Goal: Information Seeking & Learning: Learn about a topic

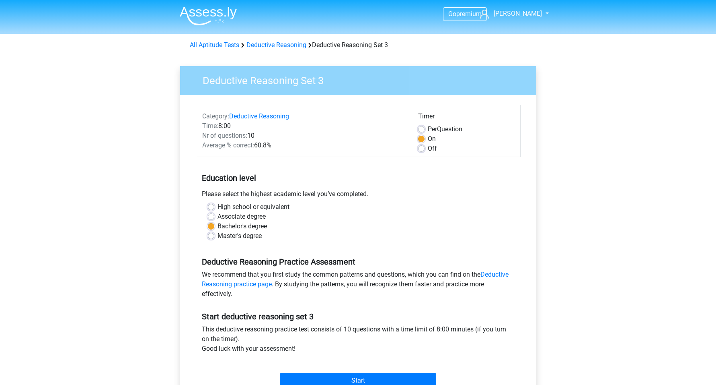
scroll to position [101, 0]
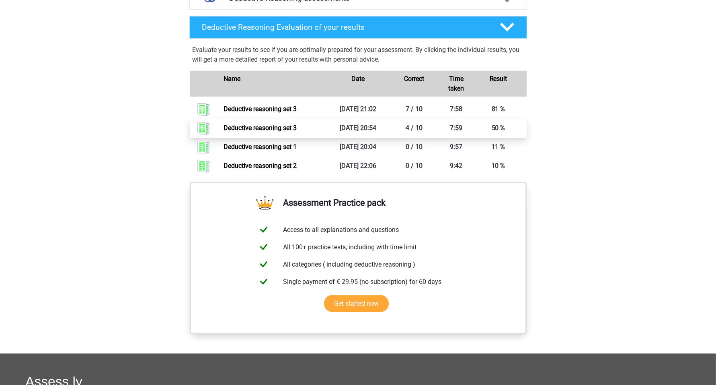
scroll to position [418, 0]
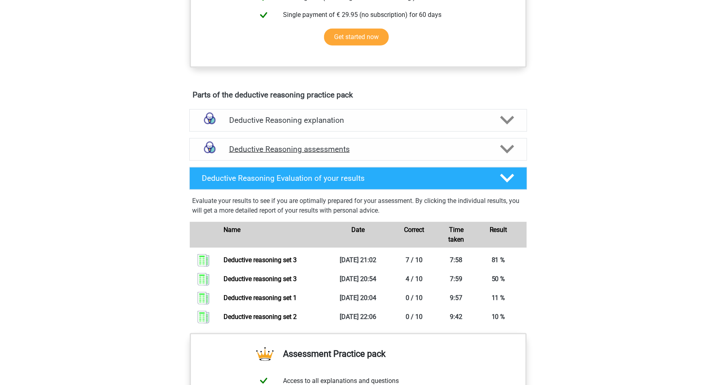
click at [342, 154] on h4 "Deductive Reasoning assessments" at bounding box center [358, 148] width 258 height 9
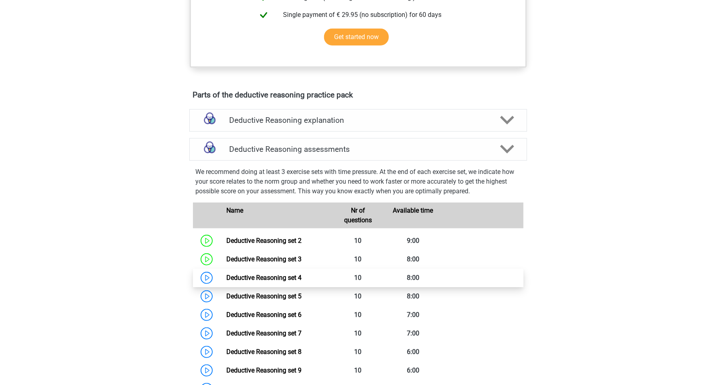
click at [226, 281] on link "Deductive Reasoning set 4" at bounding box center [263, 278] width 75 height 8
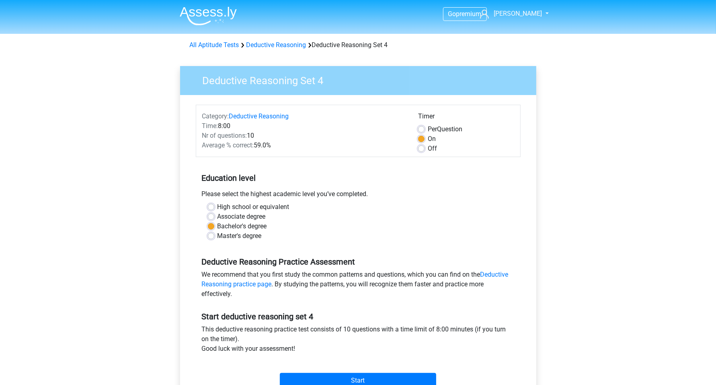
scroll to position [50, 0]
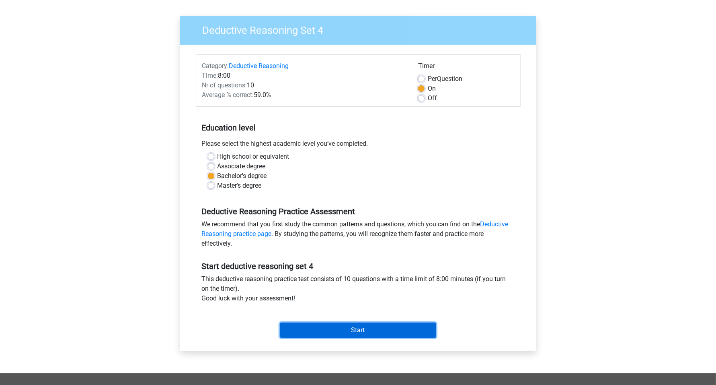
click at [380, 329] on input "Start" at bounding box center [358, 329] width 156 height 15
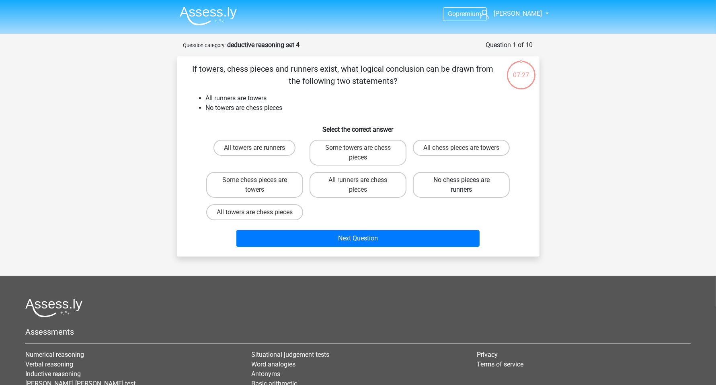
click at [455, 192] on label "No chess pieces are runners" at bounding box center [461, 185] width 97 height 26
click at [462, 185] on input "No chess pieces are runners" at bounding box center [464, 182] width 5 height 5
radio input "true"
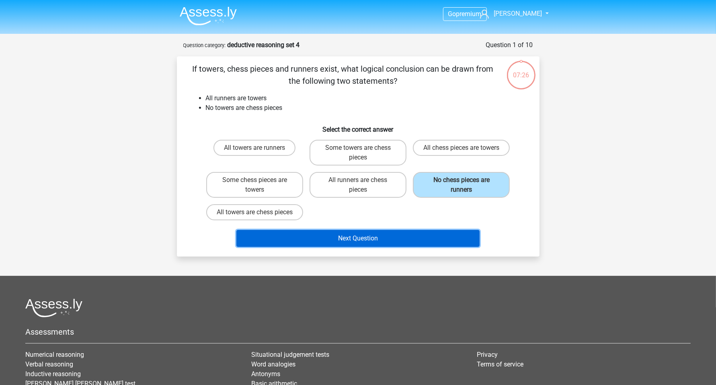
click at [387, 245] on button "Next Question" at bounding box center [358, 238] width 243 height 17
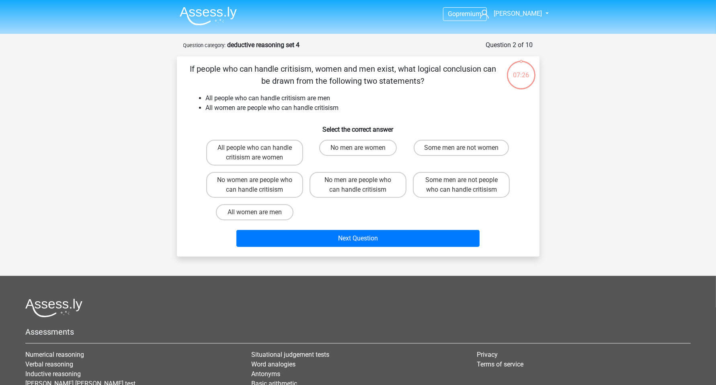
scroll to position [40, 0]
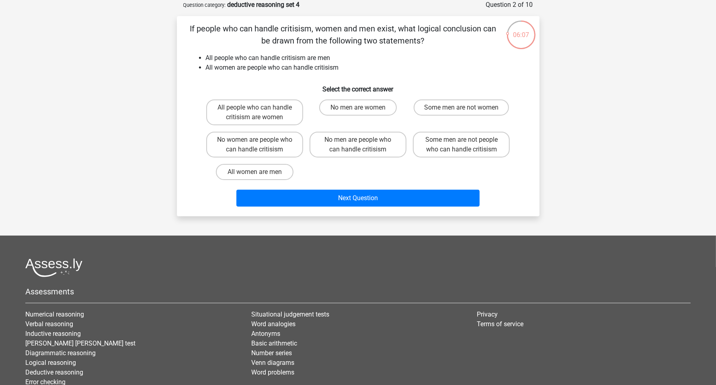
click at [259, 173] on input "All women are men" at bounding box center [257, 174] width 5 height 5
radio input "true"
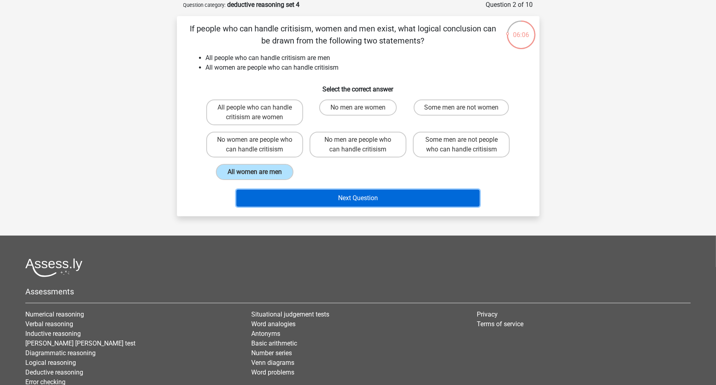
click at [381, 195] on button "Next Question" at bounding box center [358, 197] width 243 height 17
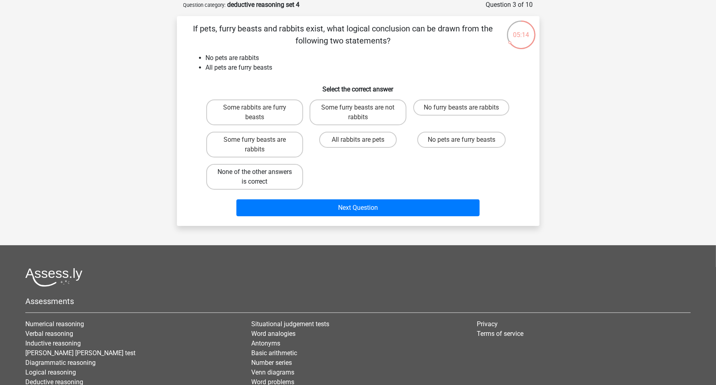
click at [266, 170] on label "None of the other answers is correct" at bounding box center [254, 177] width 97 height 26
click at [260, 172] on input "None of the other answers is correct" at bounding box center [257, 174] width 5 height 5
radio input "true"
click at [364, 113] on label "Some furry beasts are not rabbits" at bounding box center [358, 112] width 97 height 26
click at [363, 113] on input "Some furry beasts are not rabbits" at bounding box center [360, 109] width 5 height 5
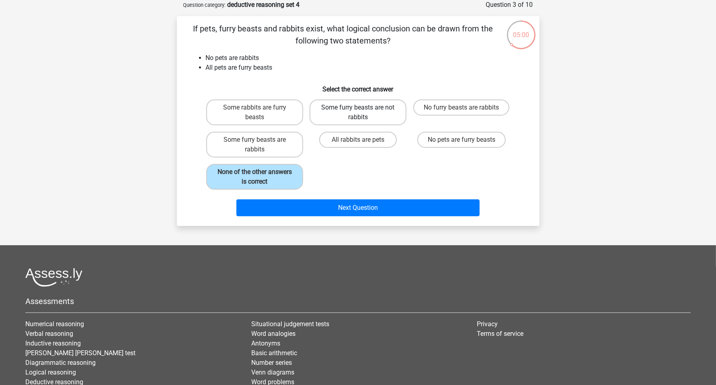
radio input "true"
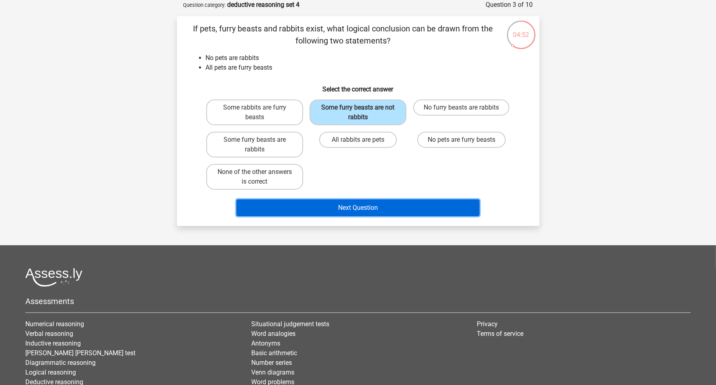
click at [372, 207] on button "Next Question" at bounding box center [358, 207] width 243 height 17
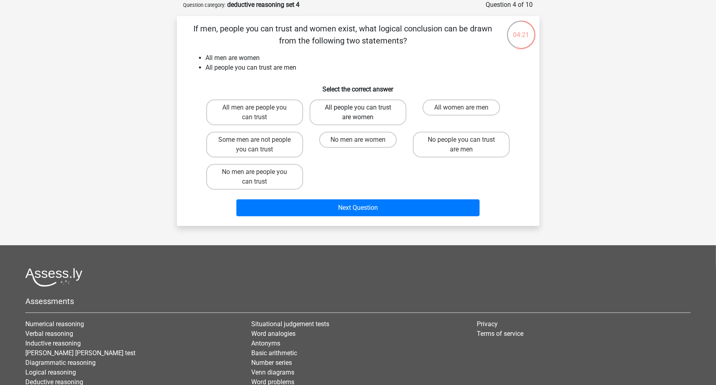
click at [378, 117] on label "All people you can trust are women" at bounding box center [358, 112] width 97 height 26
click at [363, 113] on input "All people you can trust are women" at bounding box center [360, 109] width 5 height 5
radio input "true"
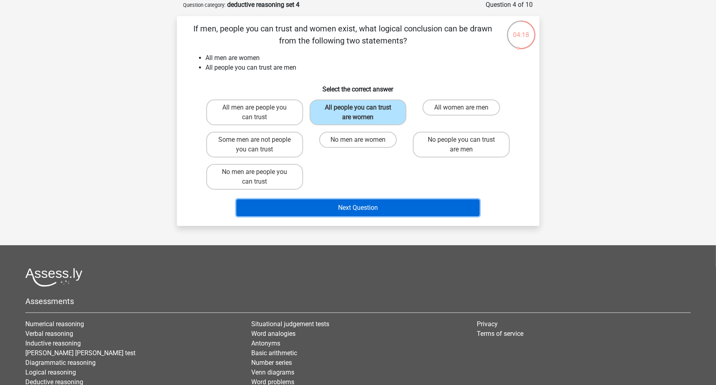
click at [380, 206] on button "Next Question" at bounding box center [358, 207] width 243 height 17
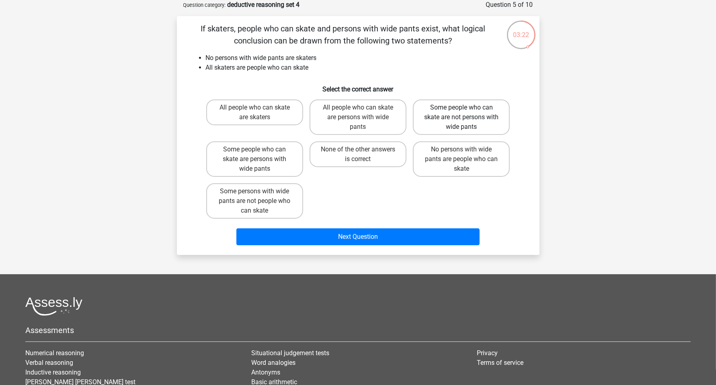
click at [470, 123] on label "Some people who can skate are not persons with wide pants" at bounding box center [461, 116] width 97 height 35
click at [467, 113] on input "Some people who can skate are not persons with wide pants" at bounding box center [464, 109] width 5 height 5
radio input "true"
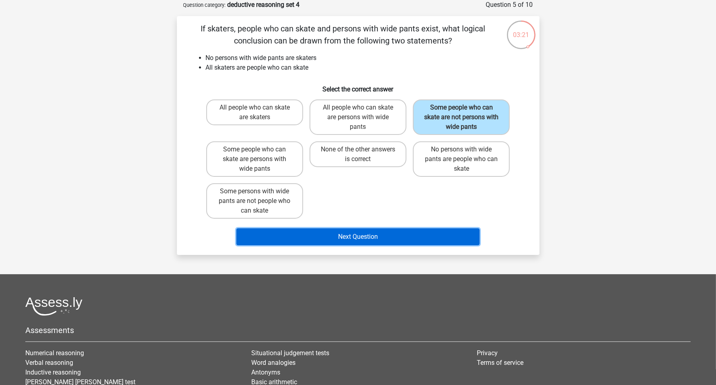
click at [398, 235] on button "Next Question" at bounding box center [358, 236] width 243 height 17
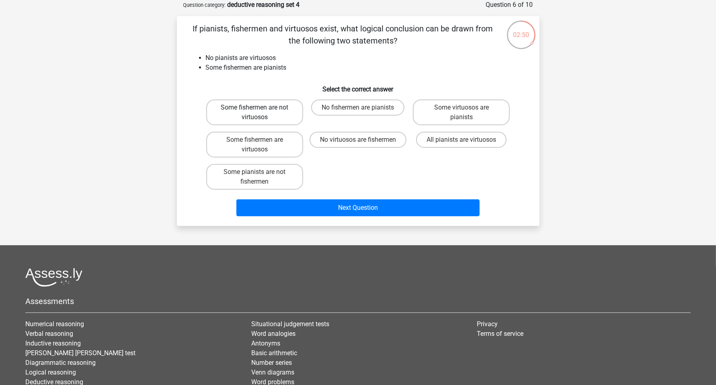
click at [239, 110] on label "Some fishermen are not virtuosos" at bounding box center [254, 112] width 97 height 26
click at [255, 110] on input "Some fishermen are not virtuosos" at bounding box center [257, 109] width 5 height 5
radio input "true"
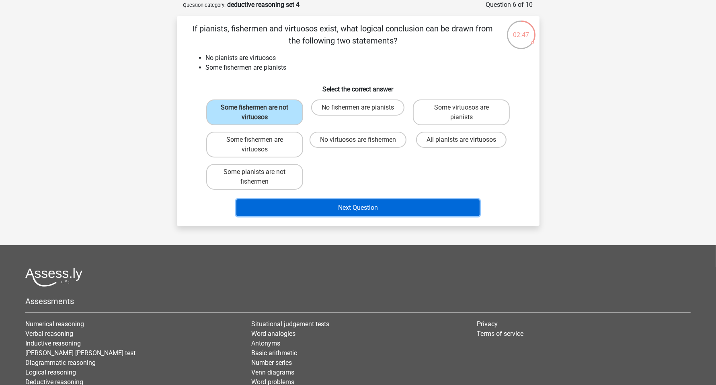
click at [364, 207] on button "Next Question" at bounding box center [358, 207] width 243 height 17
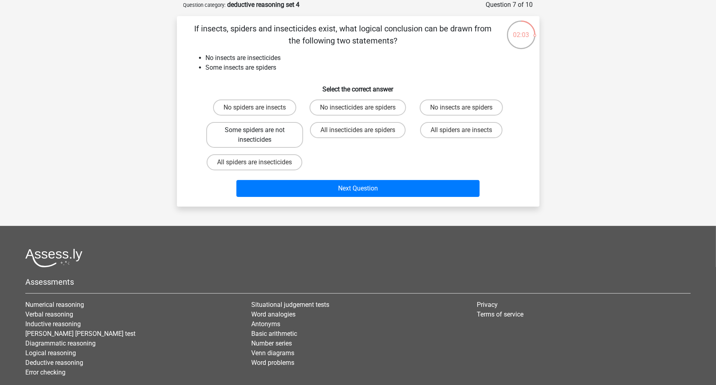
click at [267, 148] on label "Some spiders are not insecticides" at bounding box center [254, 135] width 97 height 26
click at [260, 135] on input "Some spiders are not insecticides" at bounding box center [257, 132] width 5 height 5
radio input "true"
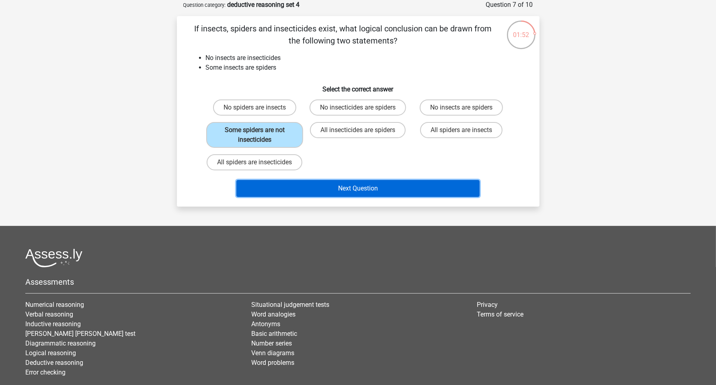
click at [333, 197] on button "Next Question" at bounding box center [358, 188] width 243 height 17
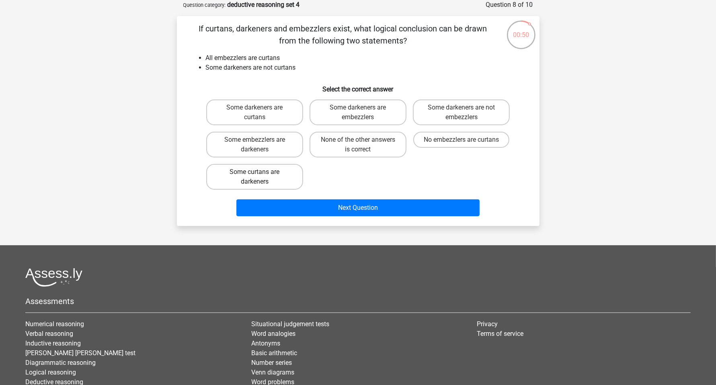
click at [267, 177] on label "Some curtans are darkeners" at bounding box center [254, 177] width 97 height 26
click at [260, 177] on input "Some curtans are darkeners" at bounding box center [257, 174] width 5 height 5
radio input "true"
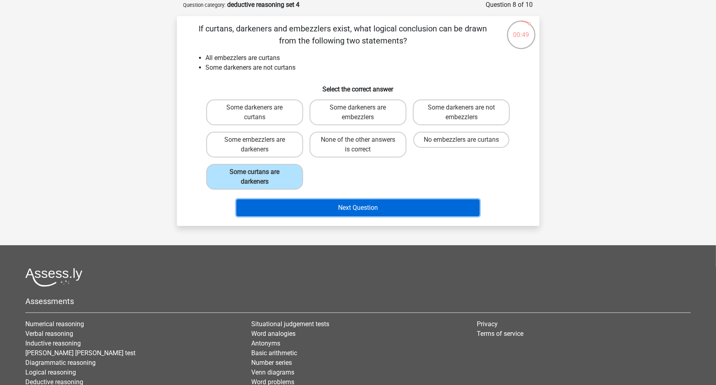
click at [378, 211] on button "Next Question" at bounding box center [358, 207] width 243 height 17
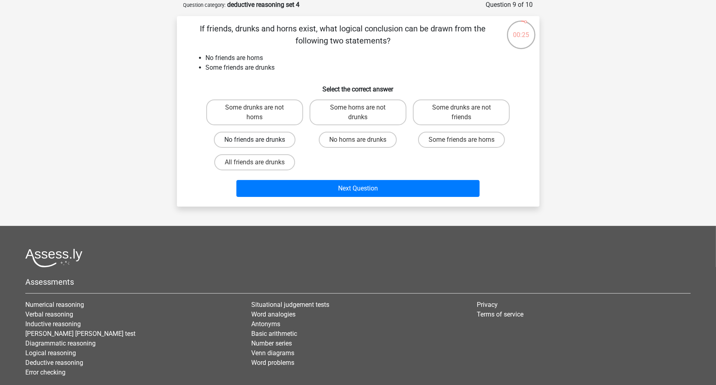
click at [261, 140] on label "No friends are drunks" at bounding box center [255, 140] width 82 height 16
click at [260, 140] on input "No friends are drunks" at bounding box center [257, 142] width 5 height 5
radio input "true"
click at [445, 139] on label "Some friends are horns" at bounding box center [461, 140] width 87 height 16
click at [462, 140] on input "Some friends are horns" at bounding box center [464, 142] width 5 height 5
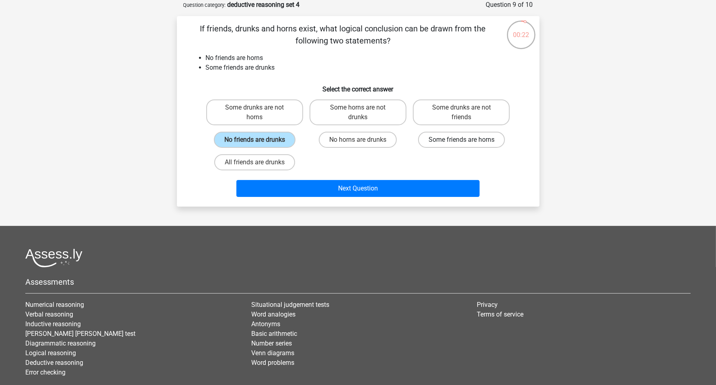
radio input "true"
click at [454, 114] on label "Some drunks are not friends" at bounding box center [461, 112] width 97 height 26
click at [462, 113] on input "Some drunks are not friends" at bounding box center [464, 109] width 5 height 5
radio input "true"
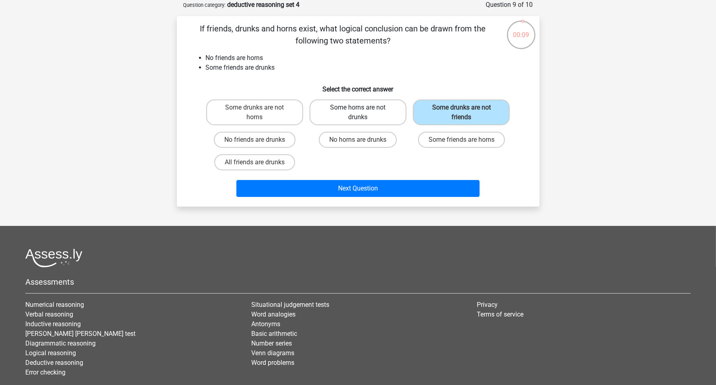
click at [352, 115] on label "Some horns are not drunks" at bounding box center [358, 112] width 97 height 26
click at [358, 113] on input "Some horns are not drunks" at bounding box center [360, 109] width 5 height 5
radio input "true"
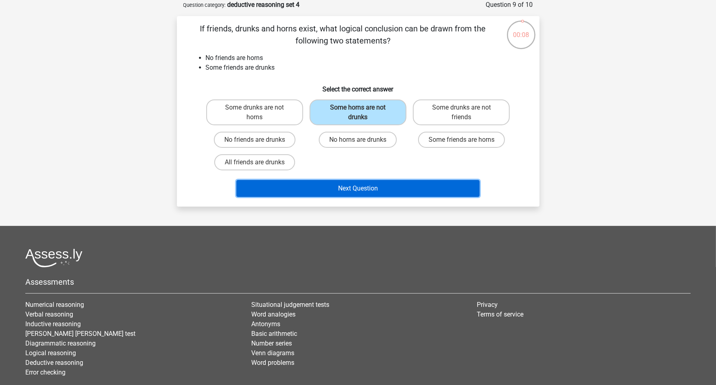
click at [356, 191] on button "Next Question" at bounding box center [358, 188] width 243 height 17
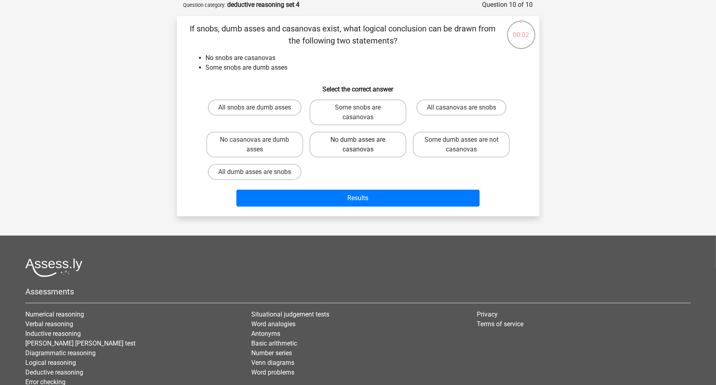
click at [354, 147] on label "No dumb asses are casanovas" at bounding box center [358, 145] width 97 height 26
click at [358, 145] on input "No dumb asses are casanovas" at bounding box center [360, 142] width 5 height 5
radio input "true"
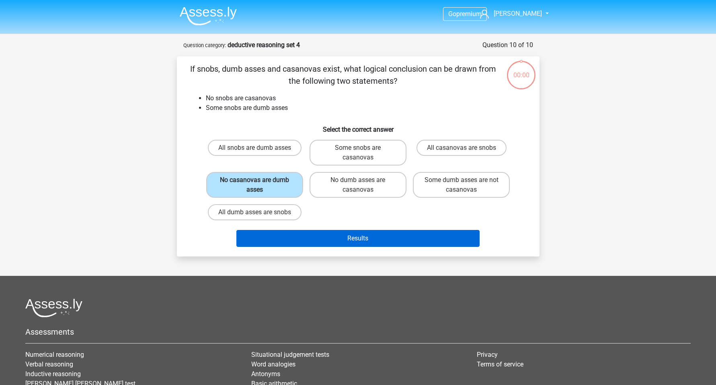
scroll to position [40, 0]
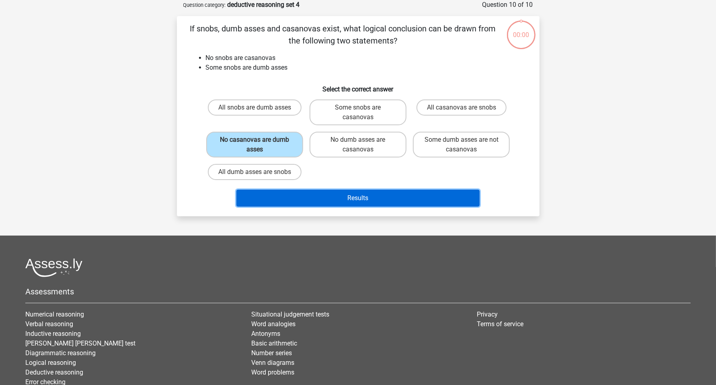
click at [321, 204] on button "Results" at bounding box center [358, 197] width 243 height 17
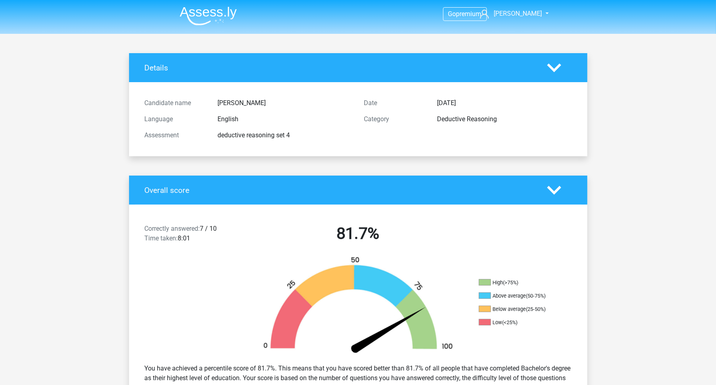
scroll to position [50, 0]
